Goal: Find contact information: Find contact information

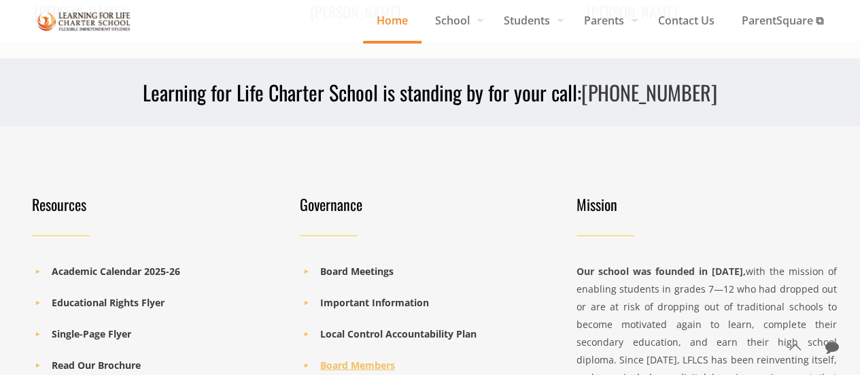
scroll to position [1850, 0]
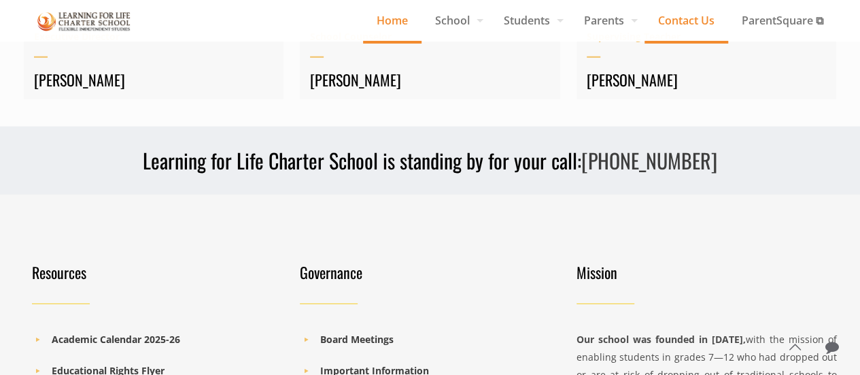
click at [706, 18] on span "Contact Us" at bounding box center [687, 20] width 84 height 20
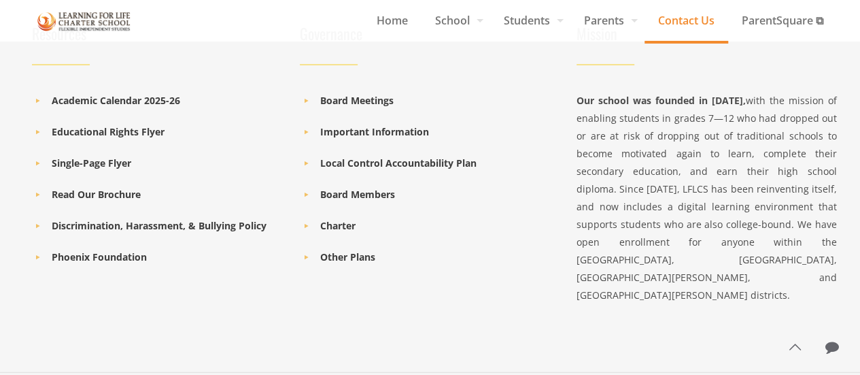
scroll to position [1401, 0]
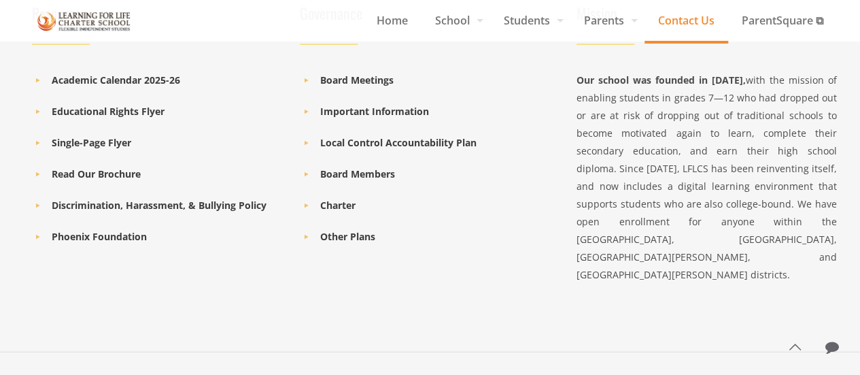
scroll to position [1401, 0]
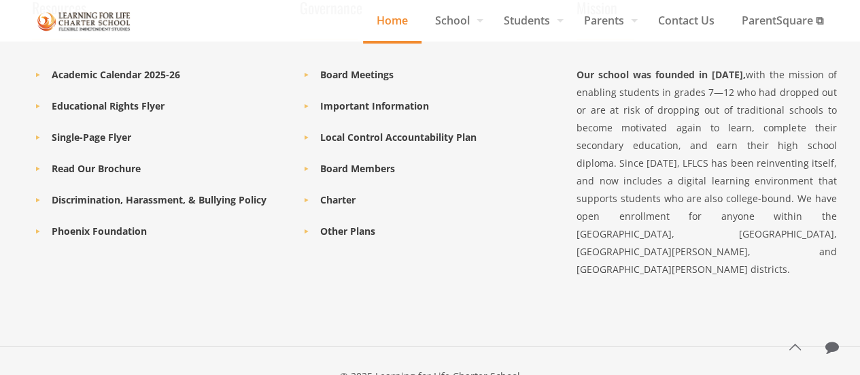
scroll to position [2122, 0]
